Goal: Navigation & Orientation: Find specific page/section

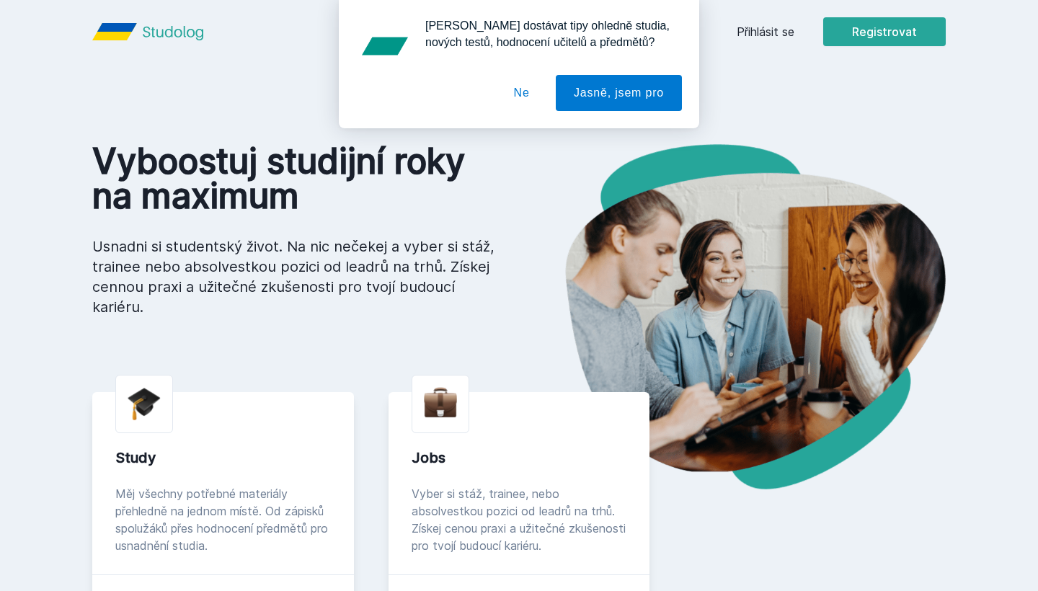
click at [768, 37] on div "[PERSON_NAME] dostávat tipy ohledně studia, nových testů, hodnocení učitelů a p…" at bounding box center [519, 64] width 1038 height 128
click at [751, 27] on div "[PERSON_NAME] dostávat tipy ohledně studia, nových testů, hodnocení učitelů a p…" at bounding box center [519, 64] width 1038 height 128
click at [516, 97] on button "Ne" at bounding box center [522, 93] width 52 height 36
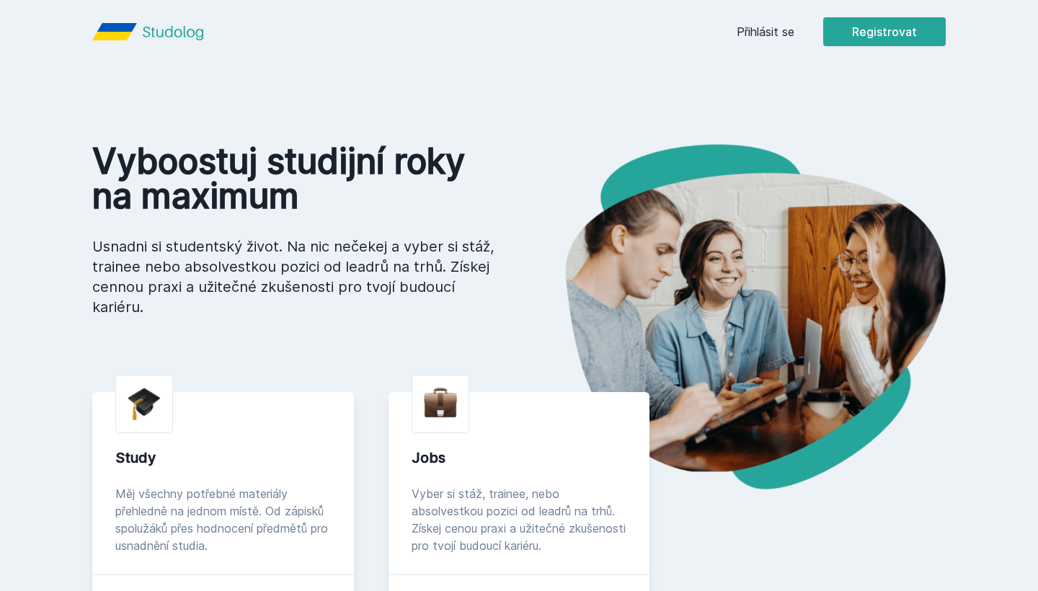
click at [777, 35] on link "Přihlásit se" at bounding box center [766, 31] width 58 height 17
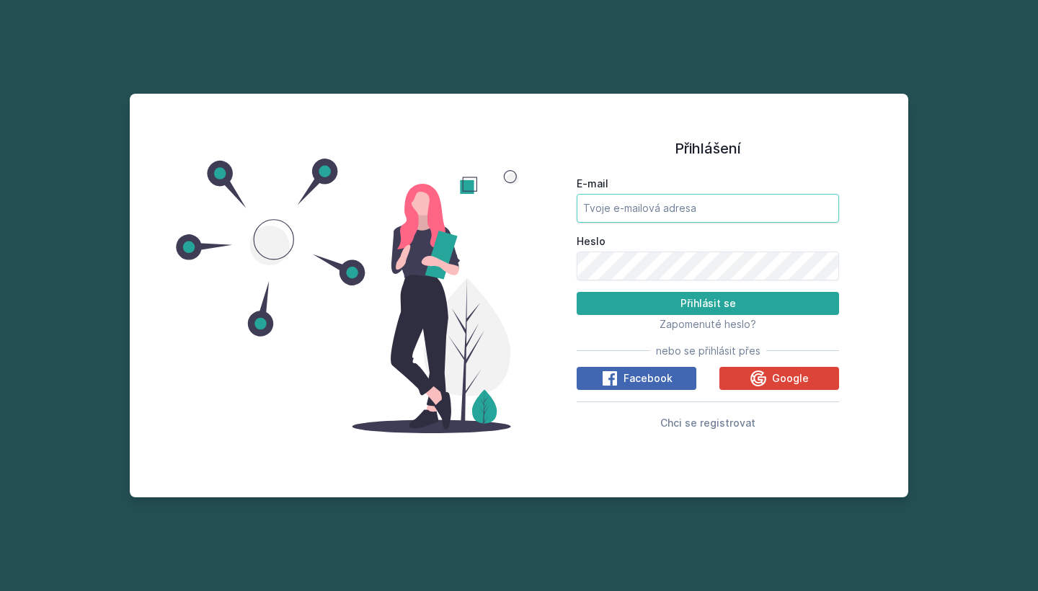
type input "[PERSON_NAME][EMAIL_ADDRESS][DOMAIN_NAME]"
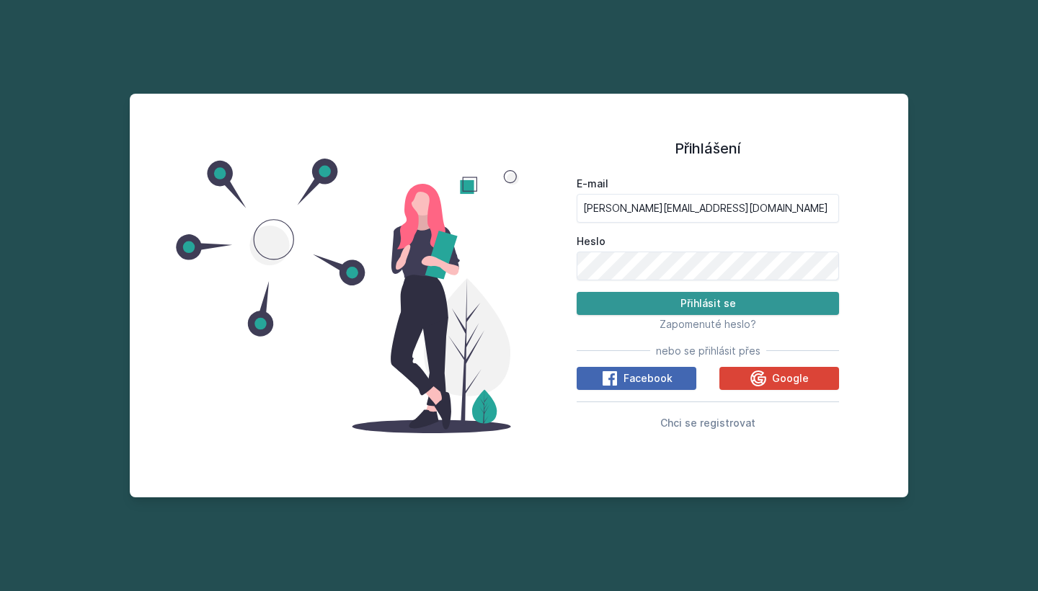
click at [692, 304] on button "Přihlásit se" at bounding box center [708, 303] width 262 height 23
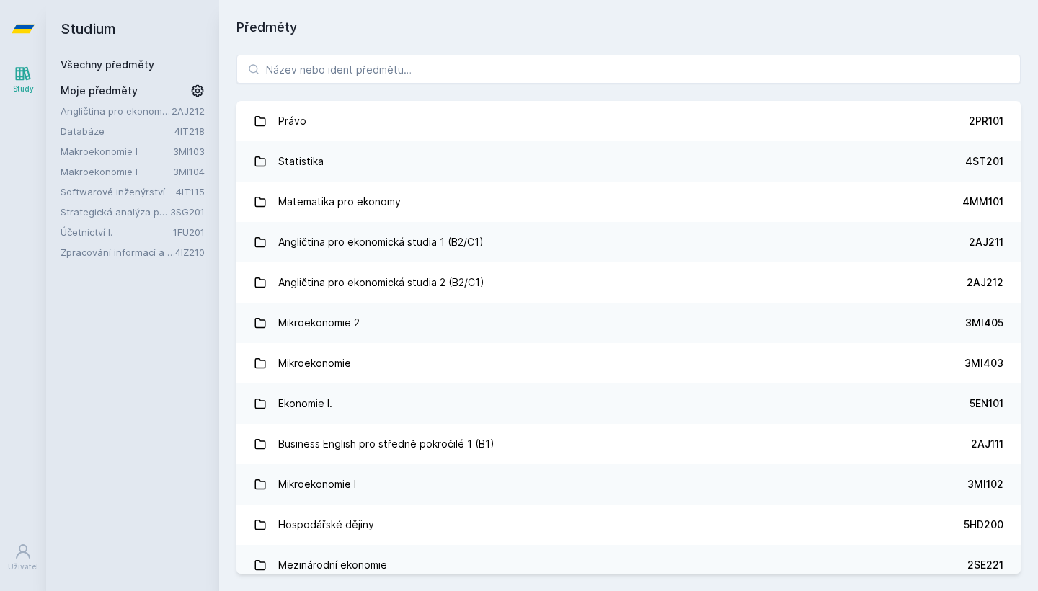
click at [108, 215] on link "Strategická analýza pro informatiky a statistiky" at bounding box center [116, 212] width 110 height 14
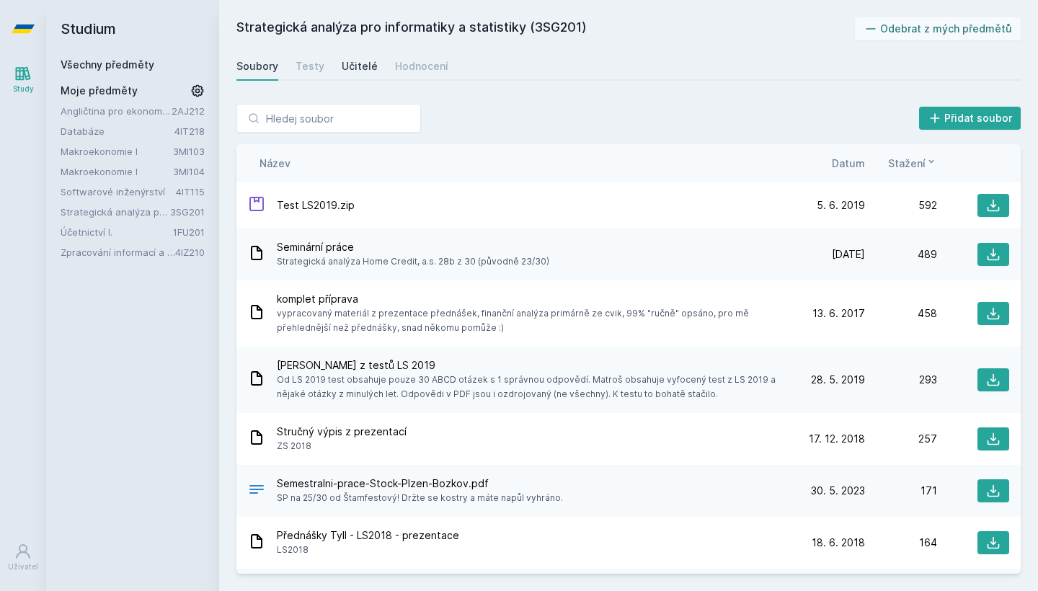
click at [346, 62] on div "Učitelé" at bounding box center [360, 66] width 36 height 14
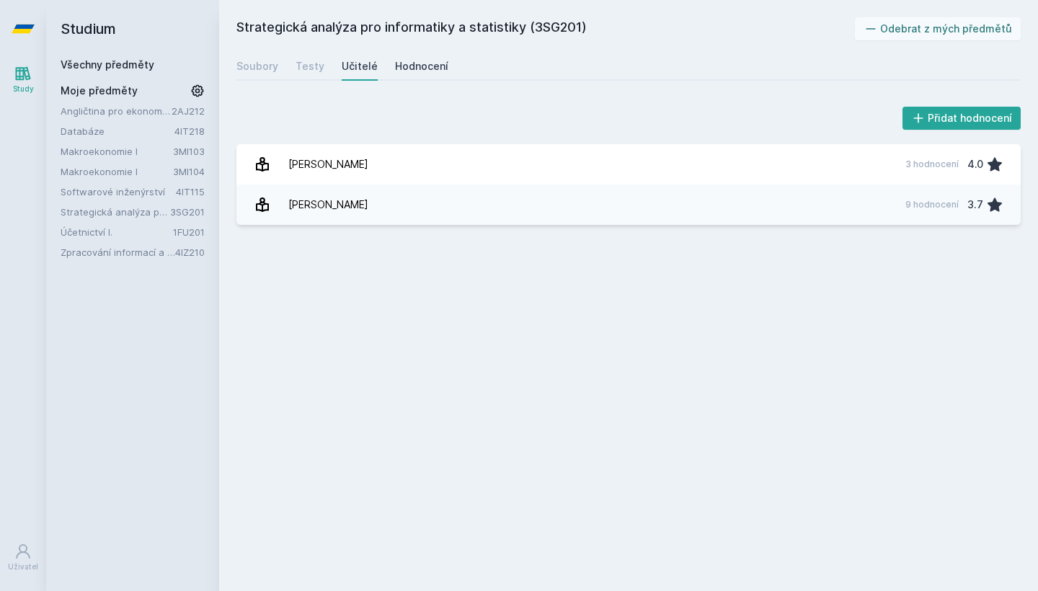
click at [424, 65] on div "Hodnocení" at bounding box center [421, 66] width 53 height 14
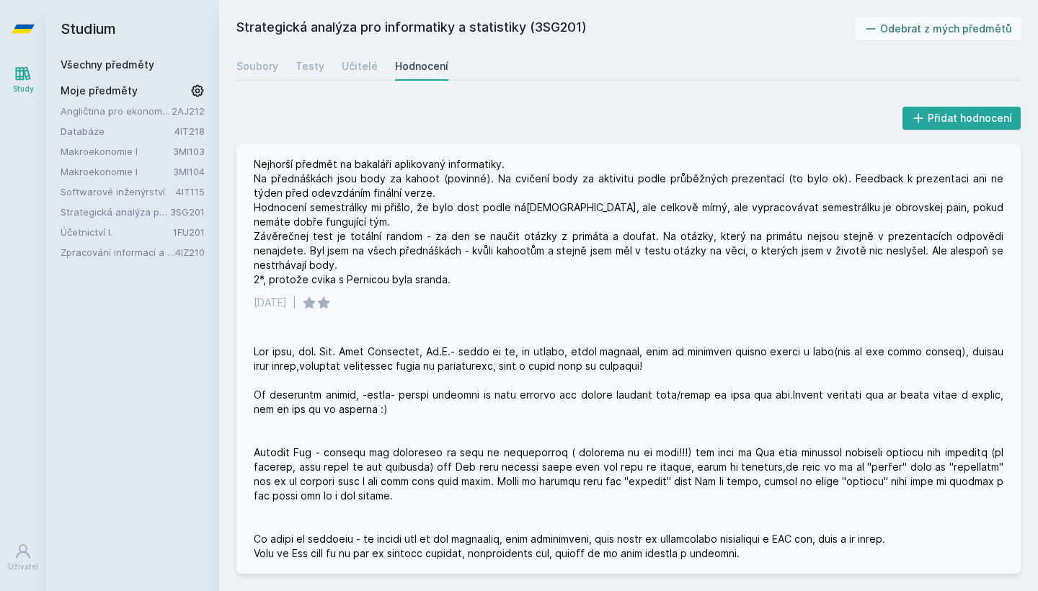
scroll to position [6, 0]
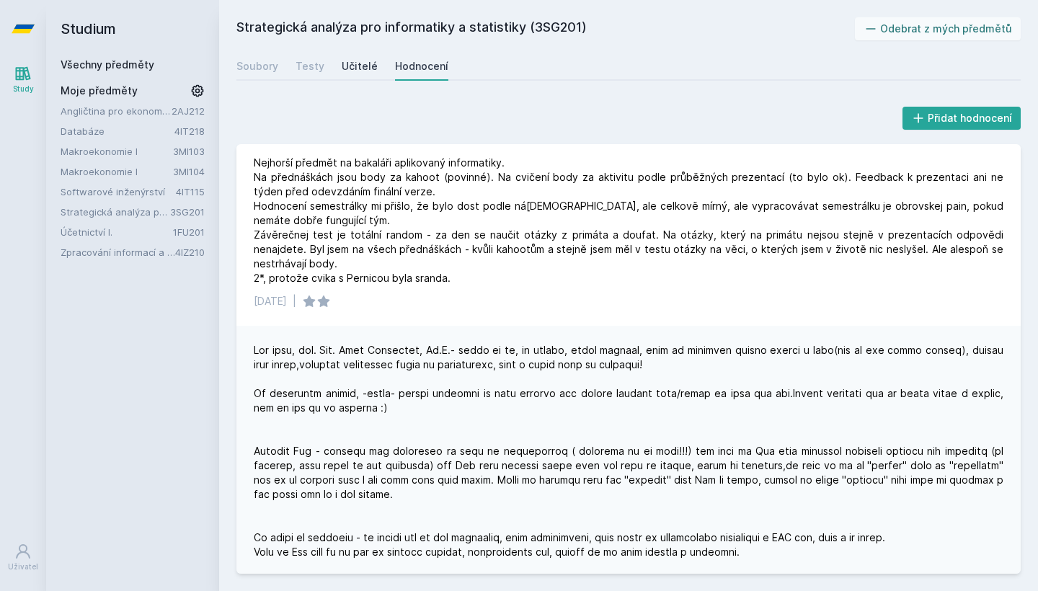
click at [365, 67] on div "Učitelé" at bounding box center [360, 66] width 36 height 14
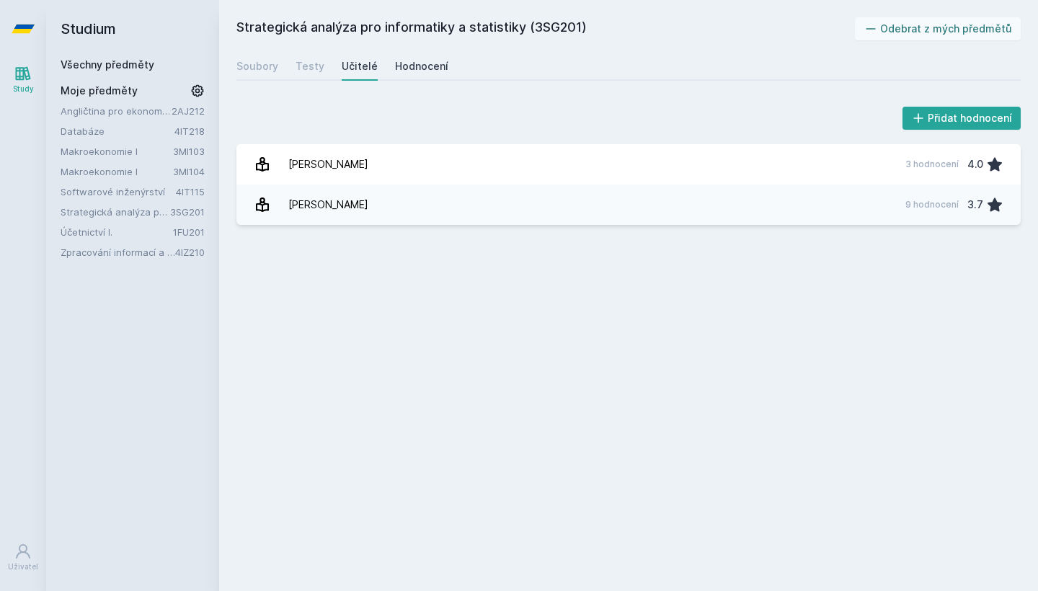
click at [405, 69] on div "Hodnocení" at bounding box center [421, 66] width 53 height 14
